Goal: Find specific fact: Find specific fact

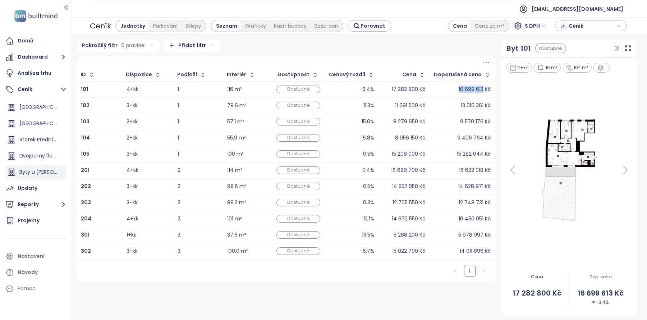
drag, startPoint x: 458, startPoint y: 88, endPoint x: 483, endPoint y: 91, distance: 25.3
click at [483, 91] on div "16 699 613 Kč" at bounding box center [463, 89] width 56 height 9
copy div "16 699 613"
click at [473, 106] on div "13 010 361 Kč" at bounding box center [476, 105] width 30 height 5
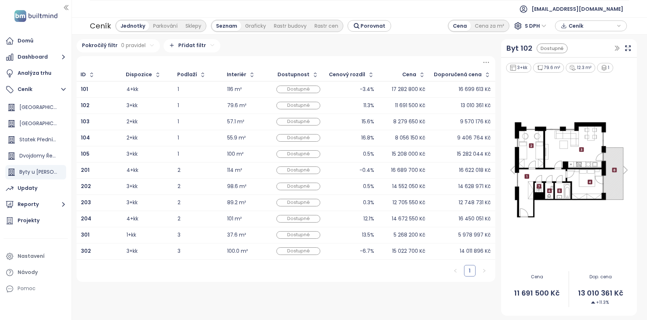
drag, startPoint x: 456, startPoint y: 104, endPoint x: 461, endPoint y: 107, distance: 6.1
click at [457, 105] on div "13 010 361 Kč" at bounding box center [463, 105] width 56 height 9
drag, startPoint x: 459, startPoint y: 105, endPoint x: 483, endPoint y: 108, distance: 23.9
click at [483, 108] on div "13 010 361 Kč" at bounding box center [463, 105] width 56 height 9
copy div "13 010 361"
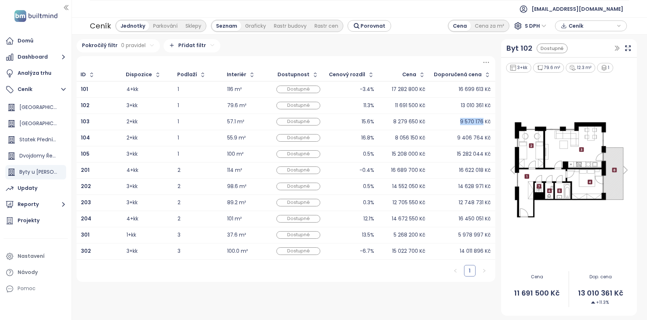
drag, startPoint x: 460, startPoint y: 122, endPoint x: 483, endPoint y: 124, distance: 23.5
click at [483, 124] on div "9 570 176 Kč" at bounding box center [463, 122] width 56 height 9
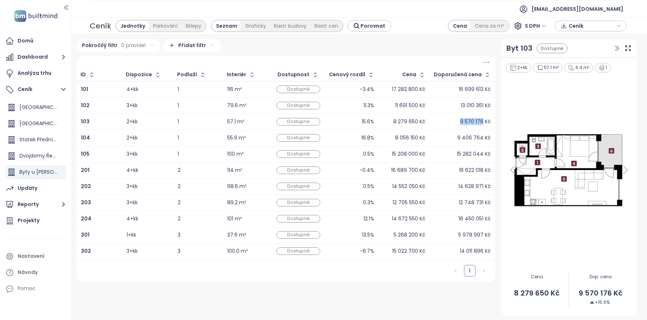
copy div "9 570 176"
drag, startPoint x: 459, startPoint y: 139, endPoint x: 483, endPoint y: 140, distance: 24.1
click at [483, 140] on div "9 406 764 Kč" at bounding box center [474, 138] width 33 height 5
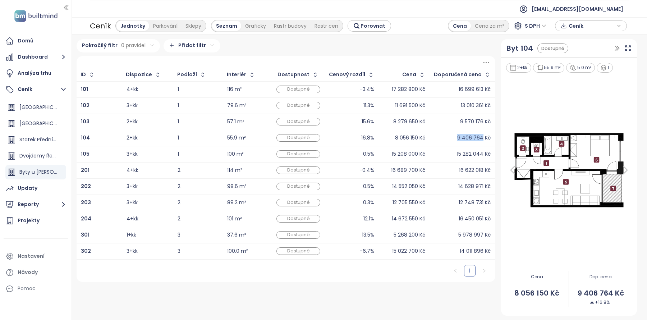
copy div "9 406 764"
drag, startPoint x: 458, startPoint y: 155, endPoint x: 483, endPoint y: 156, distance: 25.2
click at [483, 156] on div "15 282 044 Kč" at bounding box center [474, 154] width 34 height 5
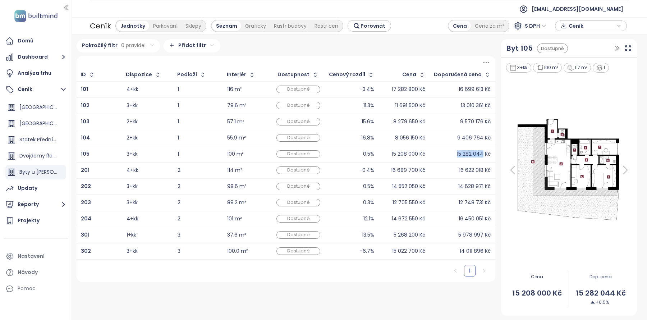
copy div "15 282 044"
click at [470, 171] on div "16 622 018 Kč" at bounding box center [475, 170] width 32 height 5
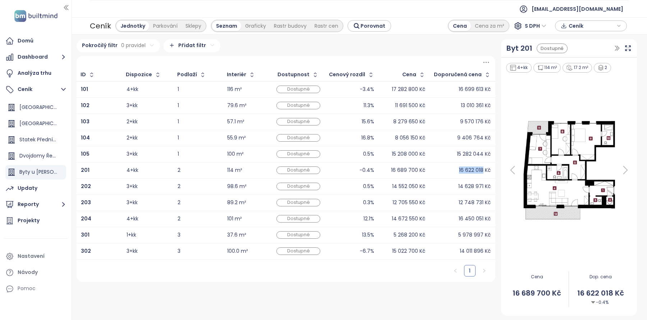
drag, startPoint x: 459, startPoint y: 169, endPoint x: 483, endPoint y: 172, distance: 24.6
click at [483, 172] on div "16 622 018 Kč" at bounding box center [475, 170] width 32 height 5
copy div "16 622 018"
drag, startPoint x: 458, startPoint y: 186, endPoint x: 483, endPoint y: 189, distance: 25.7
click at [483, 189] on div "14 628 971 Kč" at bounding box center [463, 186] width 56 height 9
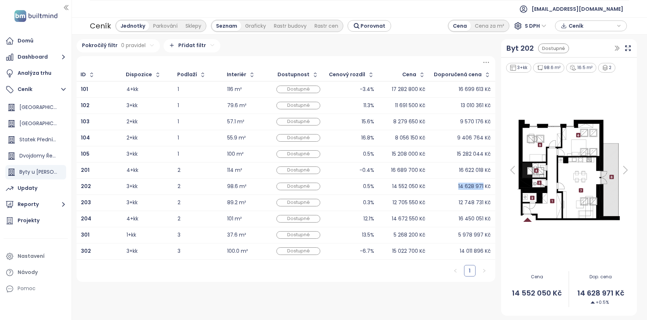
copy div "14 628 971"
drag, startPoint x: 460, startPoint y: 202, endPoint x: 484, endPoint y: 204, distance: 24.2
click at [484, 204] on div "12 748 731 Kč" at bounding box center [475, 202] width 32 height 5
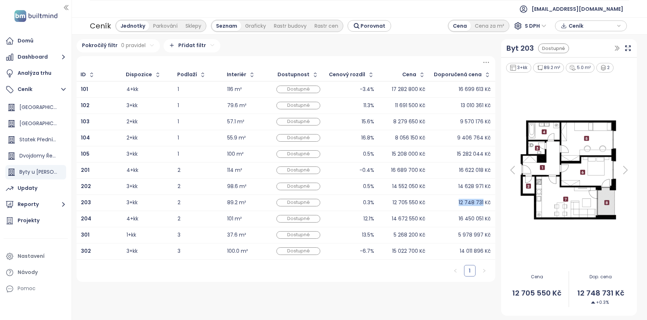
copy div "12 748 731"
drag, startPoint x: 457, startPoint y: 219, endPoint x: 484, endPoint y: 221, distance: 26.7
click at [484, 221] on div "16 450 051 Kč" at bounding box center [463, 219] width 56 height 9
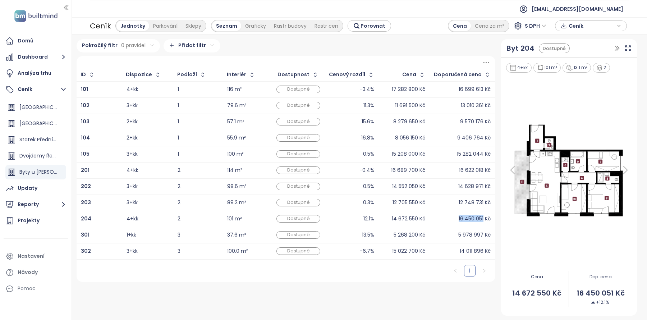
copy div "16 450 051"
drag, startPoint x: 460, startPoint y: 235, endPoint x: 483, endPoint y: 236, distance: 23.1
click at [483, 236] on div "5 978 997 Kč" at bounding box center [475, 235] width 32 height 5
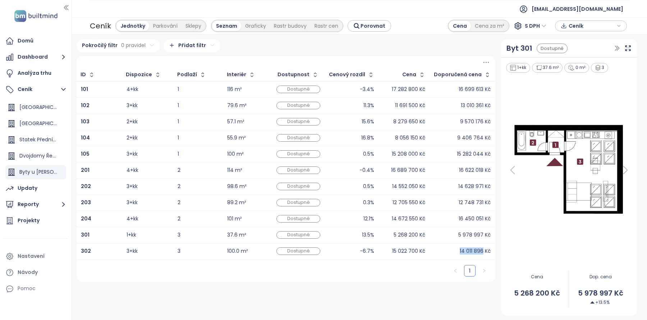
drag, startPoint x: 459, startPoint y: 250, endPoint x: 484, endPoint y: 253, distance: 25.4
click at [484, 253] on div "14 011 896 Kč" at bounding box center [463, 251] width 56 height 9
